Goal: Navigation & Orientation: Find specific page/section

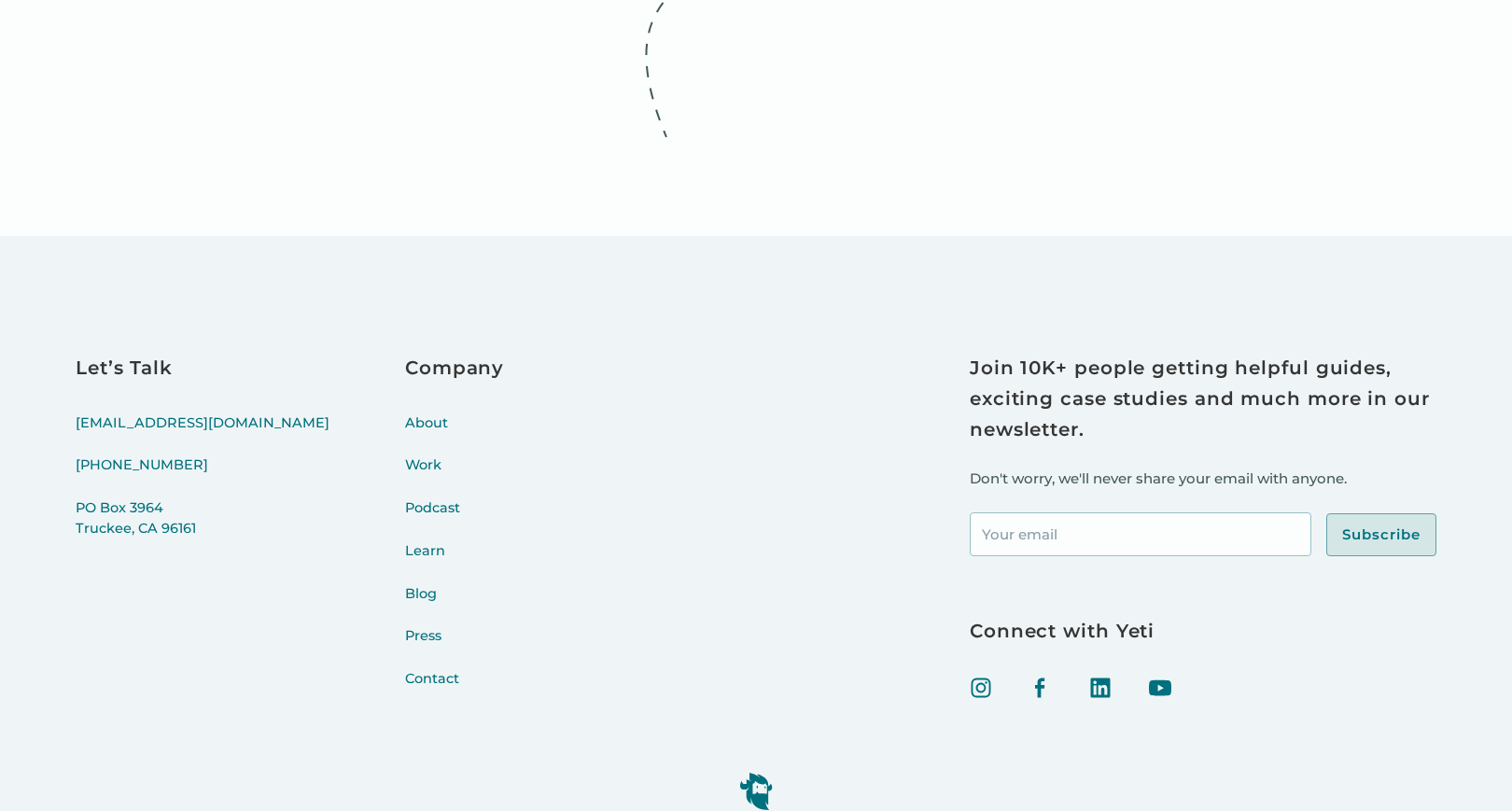
scroll to position [7520, 0]
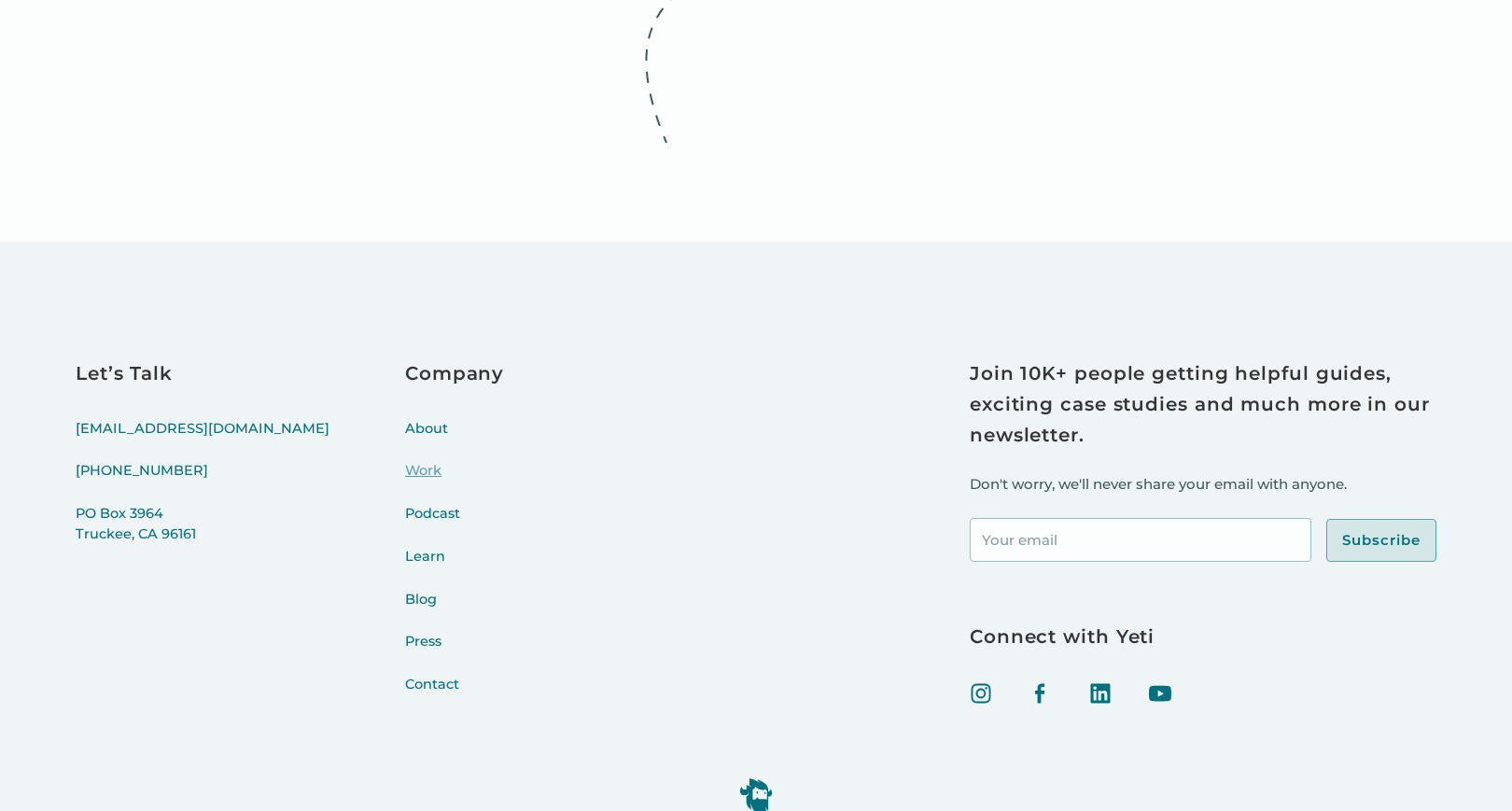
click at [405, 489] on link "Work" at bounding box center [455, 483] width 99 height 43
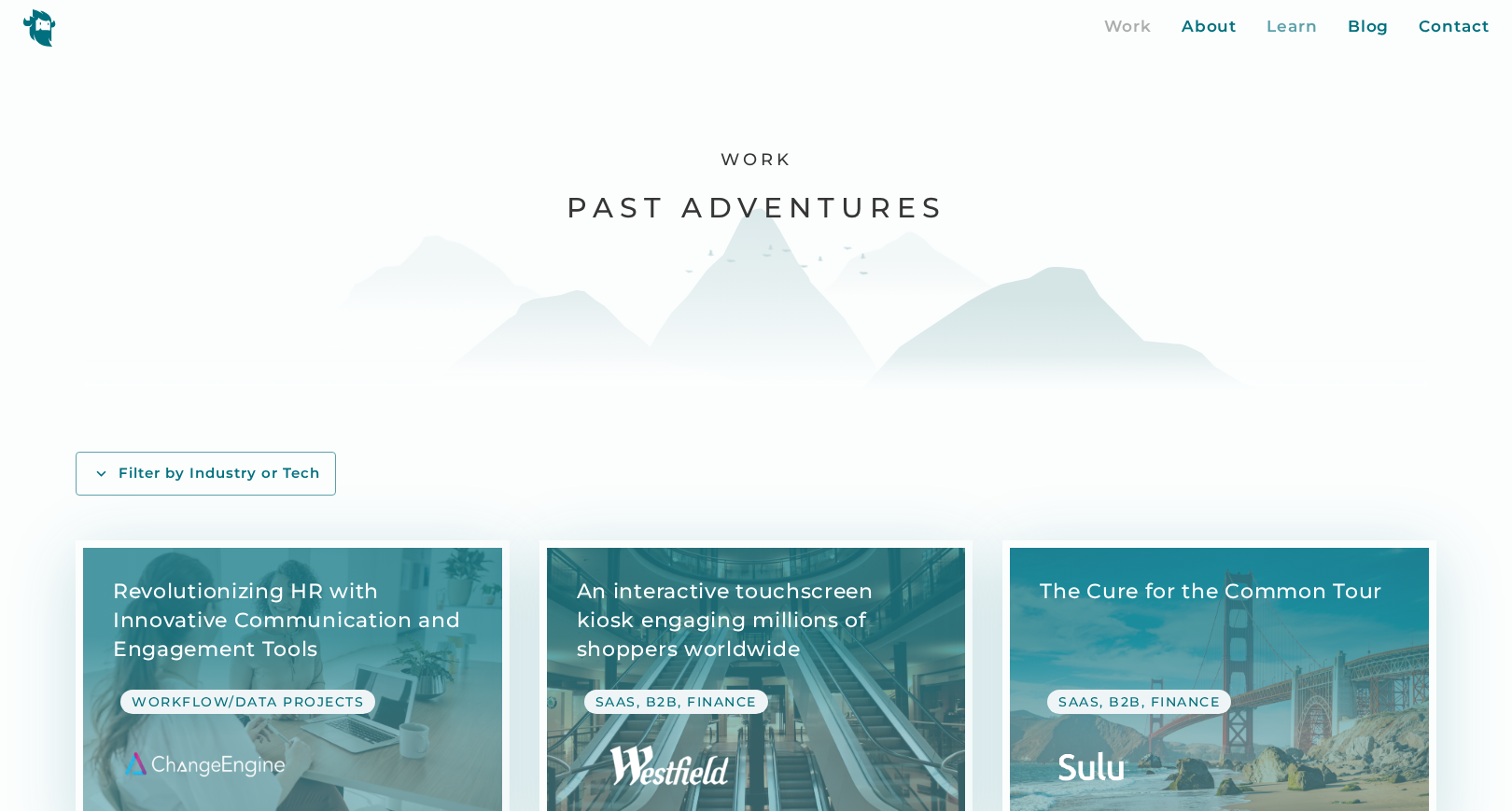
click at [1284, 24] on div "Learn" at bounding box center [1292, 27] width 52 height 24
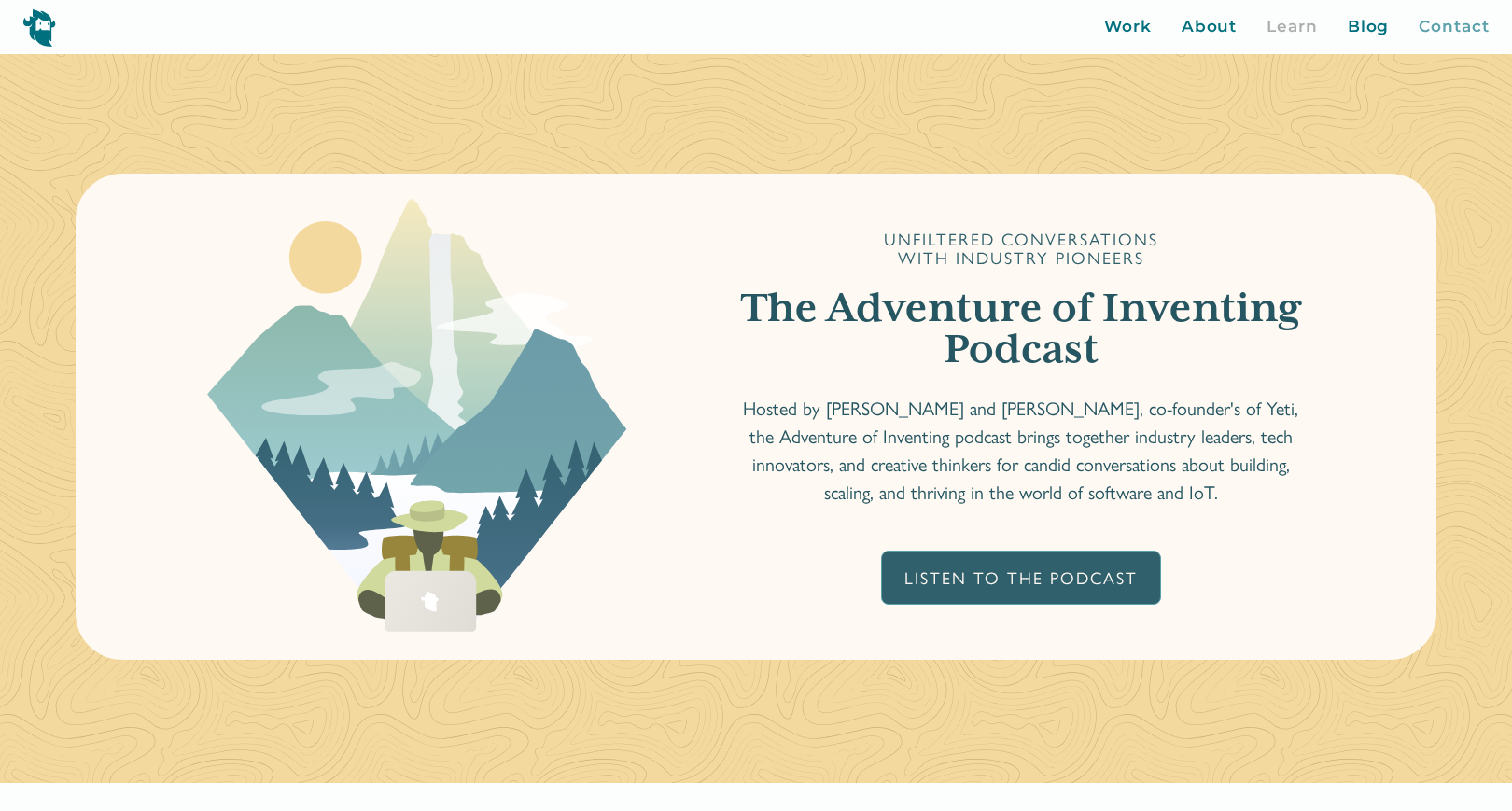
click at [1458, 23] on div "Contact" at bounding box center [1453, 27] width 70 height 24
